Goal: Task Accomplishment & Management: Manage account settings

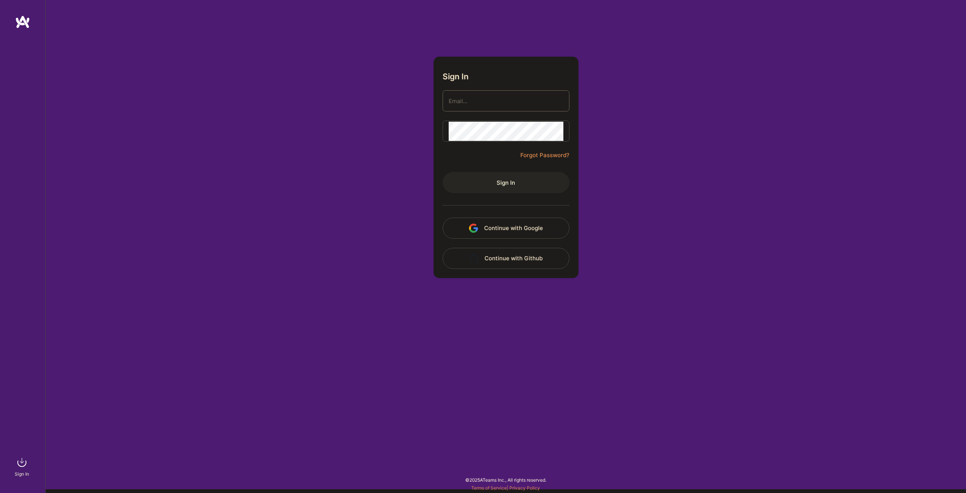
type input "[EMAIL_ADDRESS][DOMAIN_NAME]"
click at [502, 180] on button "Sign In" at bounding box center [506, 182] width 127 height 21
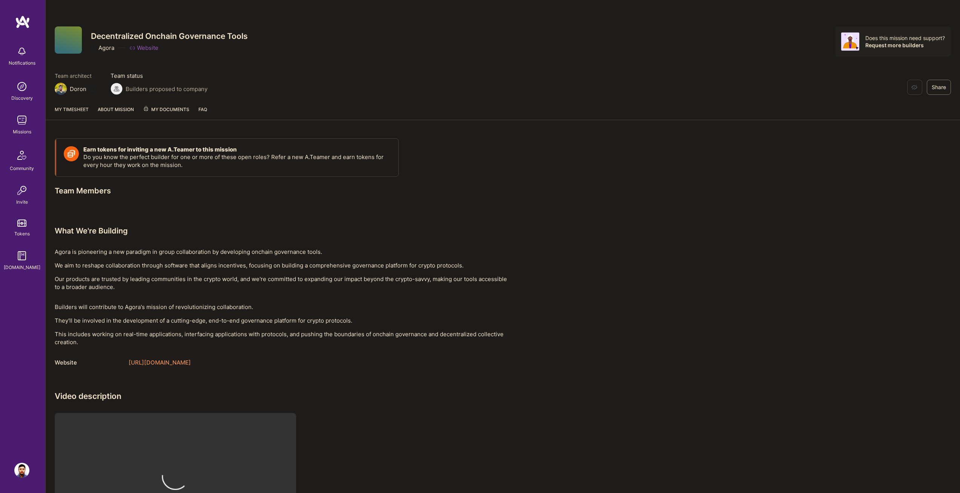
click at [611, 205] on div "Earn tokens for inviting a new [PERSON_NAME] to this mission Do you know the pe…" at bounding box center [503, 348] width 915 height 439
click at [25, 163] on img at bounding box center [22, 155] width 18 height 18
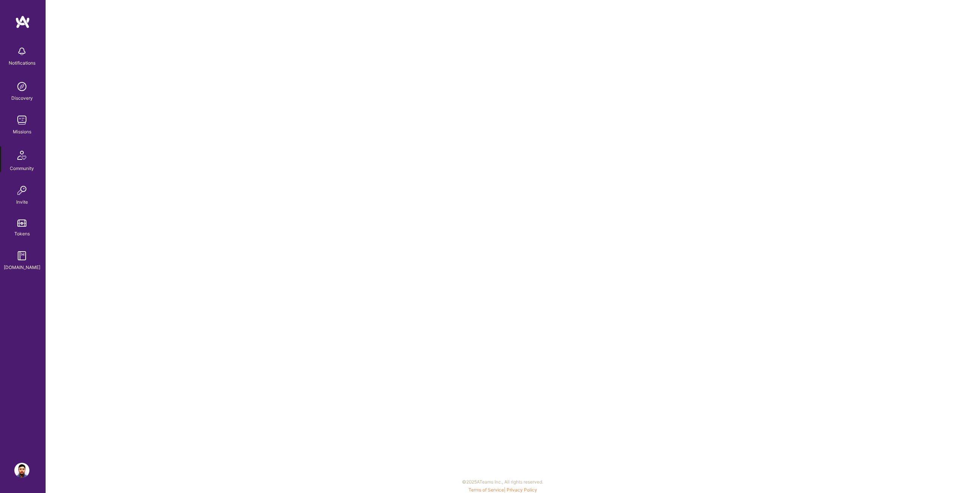
click at [25, 125] on img at bounding box center [21, 119] width 15 height 15
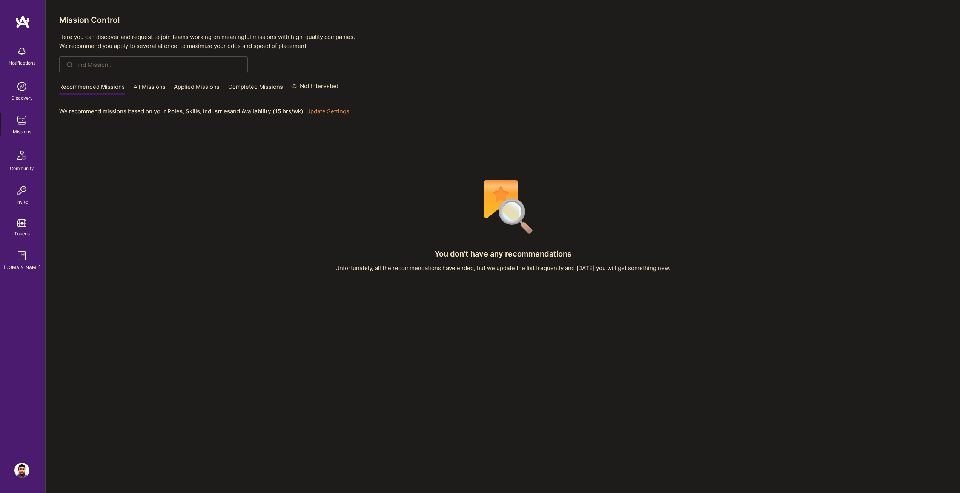
click at [259, 80] on div "Recommended Missions All Missions Applied Missions Completed Missions Not Inter…" at bounding box center [198, 87] width 279 height 16
click at [253, 83] on link "Completed Missions" at bounding box center [255, 89] width 55 height 12
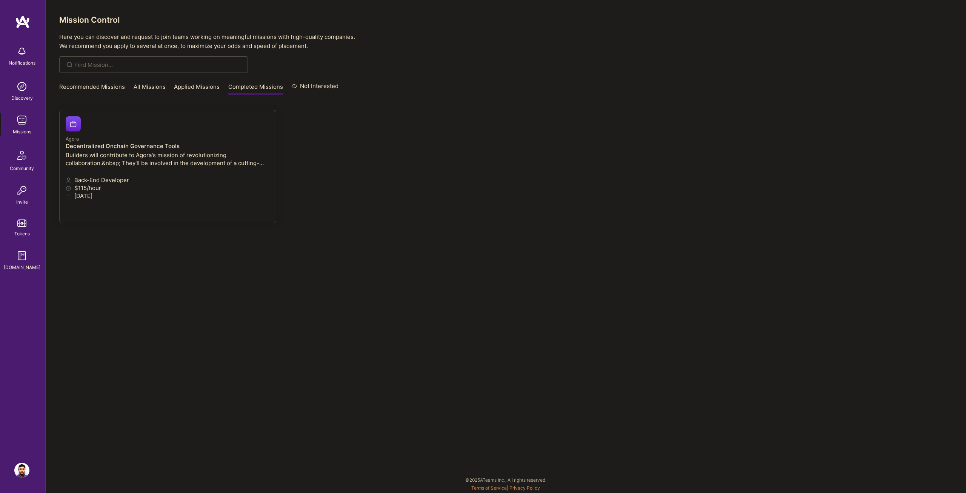
click at [175, 155] on p "Builders will contribute to Agora's mission of revolutionizing collaboration.&n…" at bounding box center [168, 159] width 204 height 16
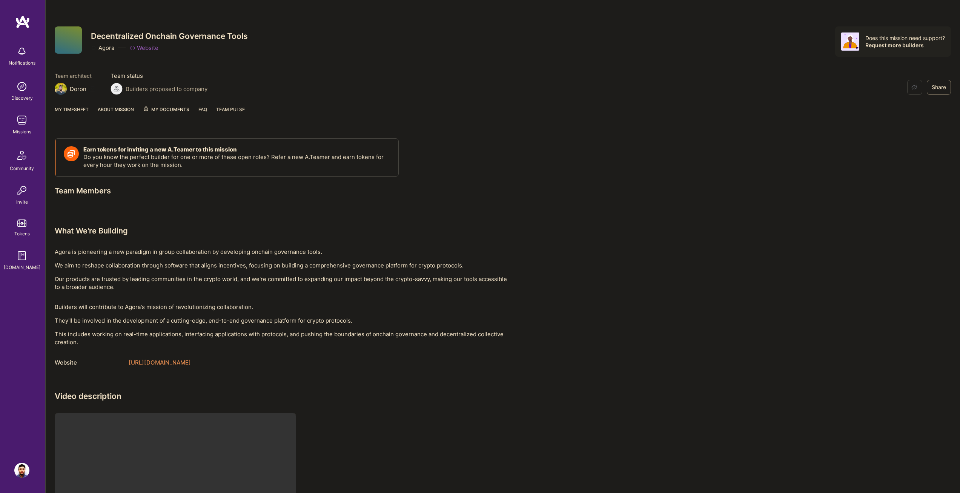
click at [111, 108] on link "About Mission" at bounding box center [116, 112] width 36 height 14
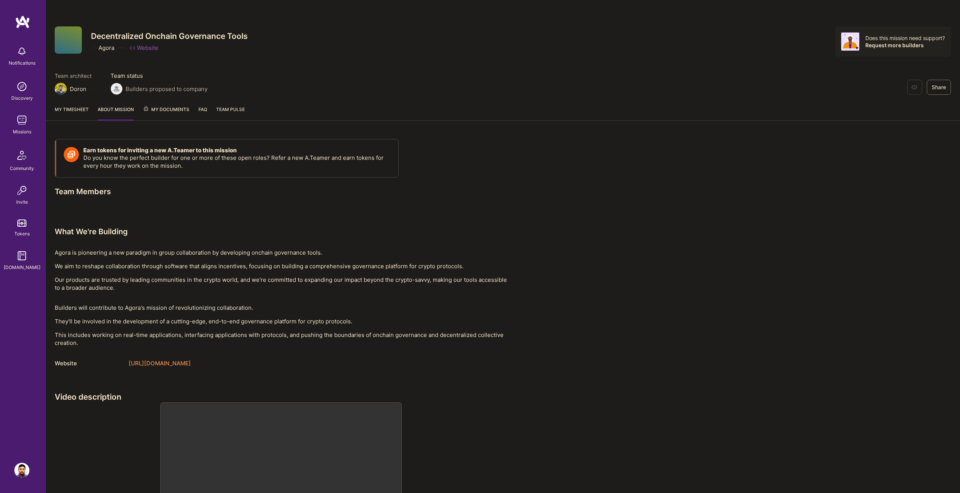
click at [173, 106] on span "My Documents" at bounding box center [166, 109] width 46 height 8
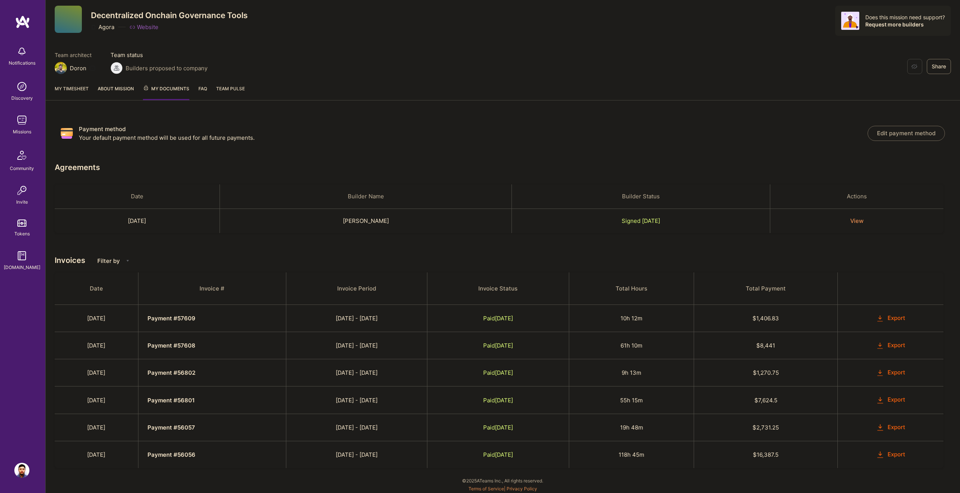
scroll to position [22, 0]
click at [68, 86] on link "My timesheet" at bounding box center [72, 91] width 34 height 15
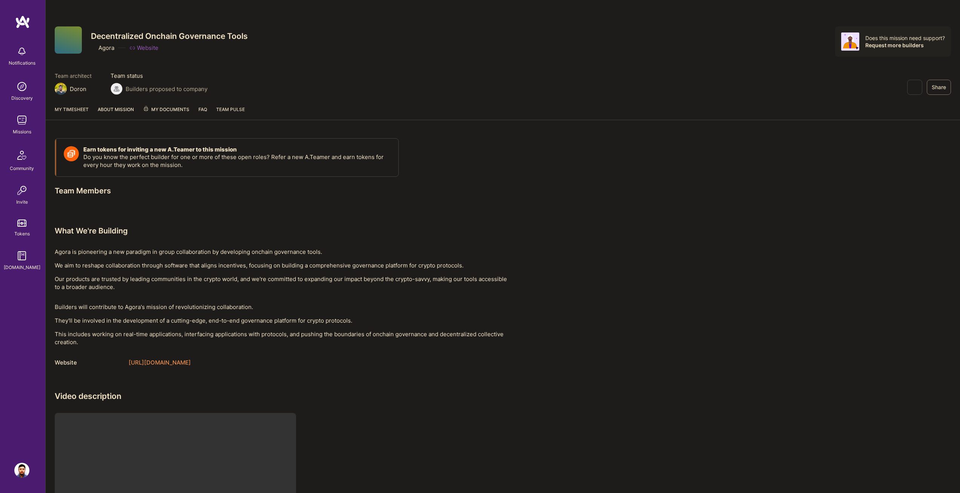
click at [115, 108] on link "About Mission" at bounding box center [116, 112] width 36 height 14
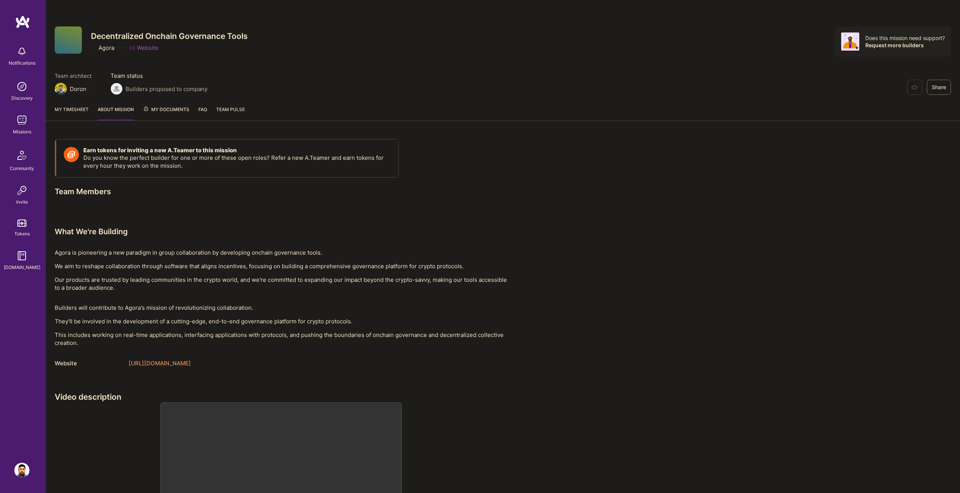
click at [168, 109] on span "My Documents" at bounding box center [166, 109] width 46 height 8
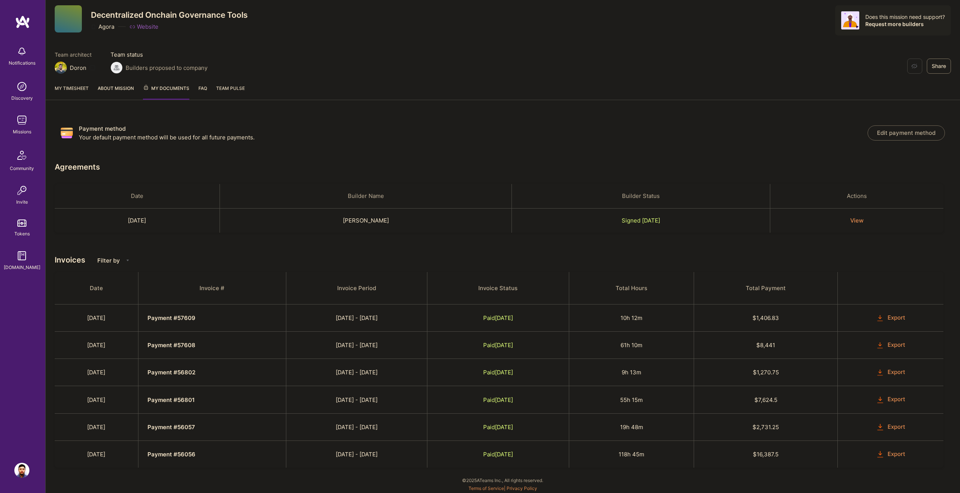
scroll to position [22, 0]
